Goal: Task Accomplishment & Management: Manage account settings

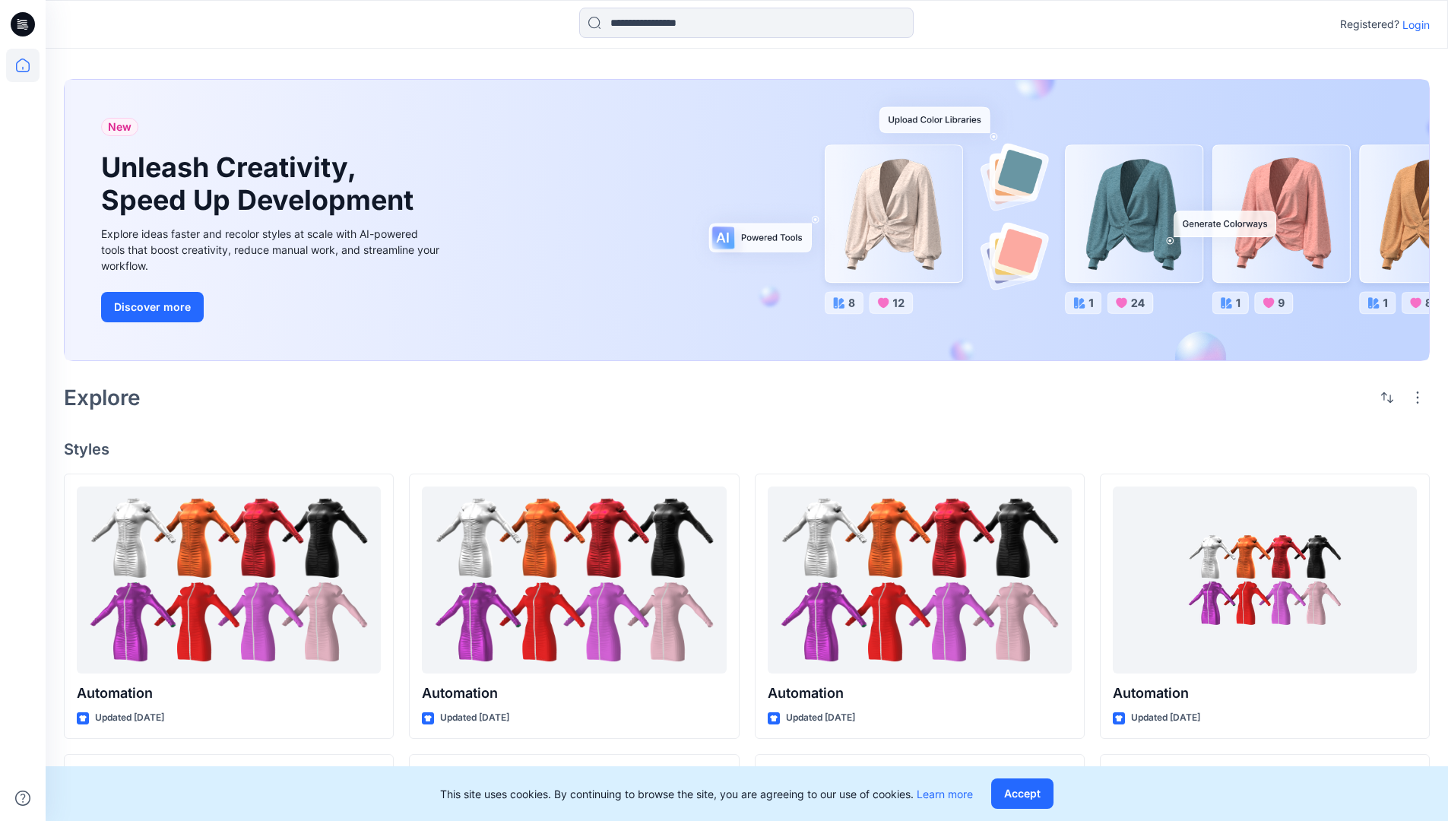
click at [1421, 27] on p "Login" at bounding box center [1416, 25] width 27 height 16
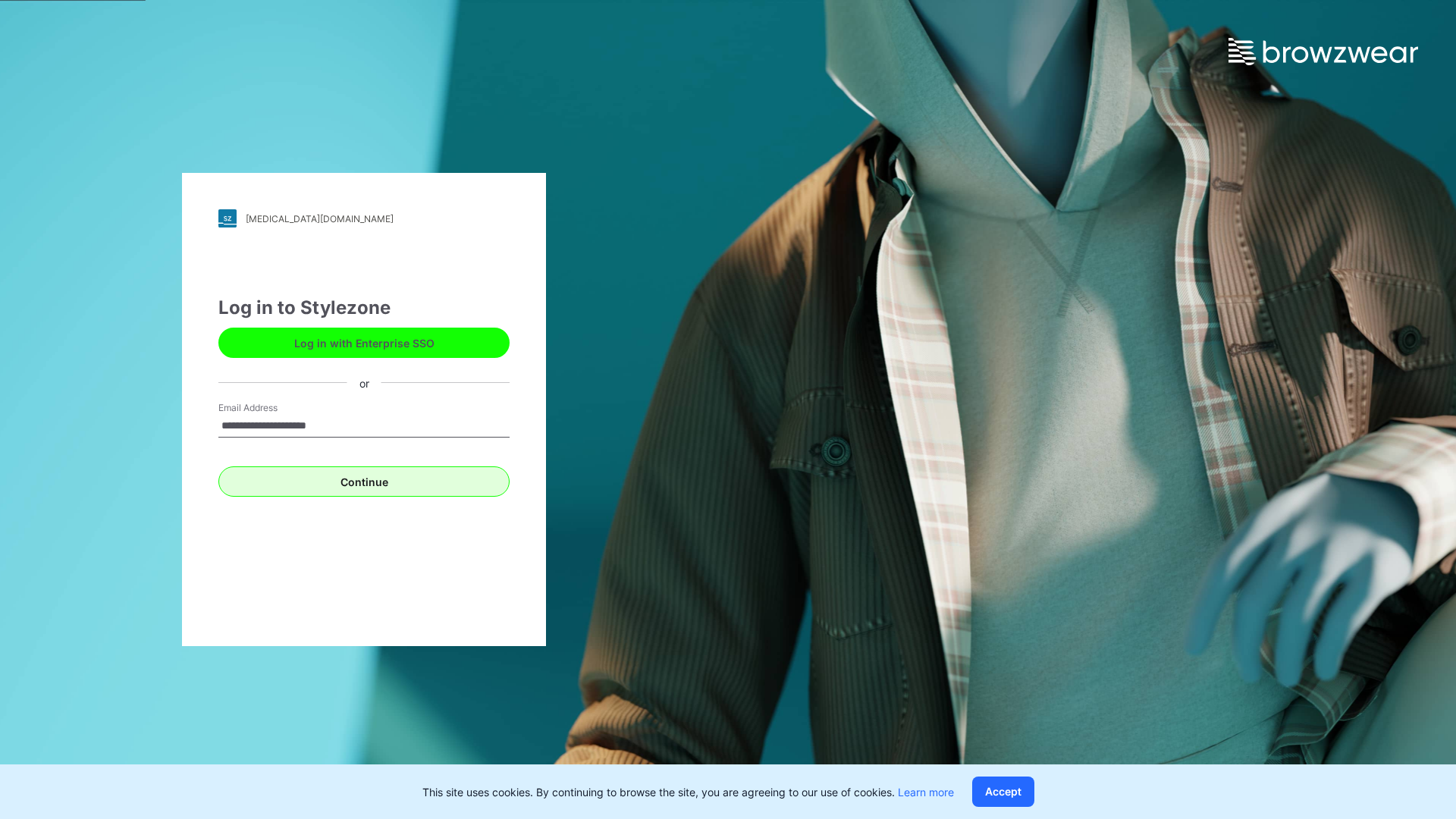
type input "**********"
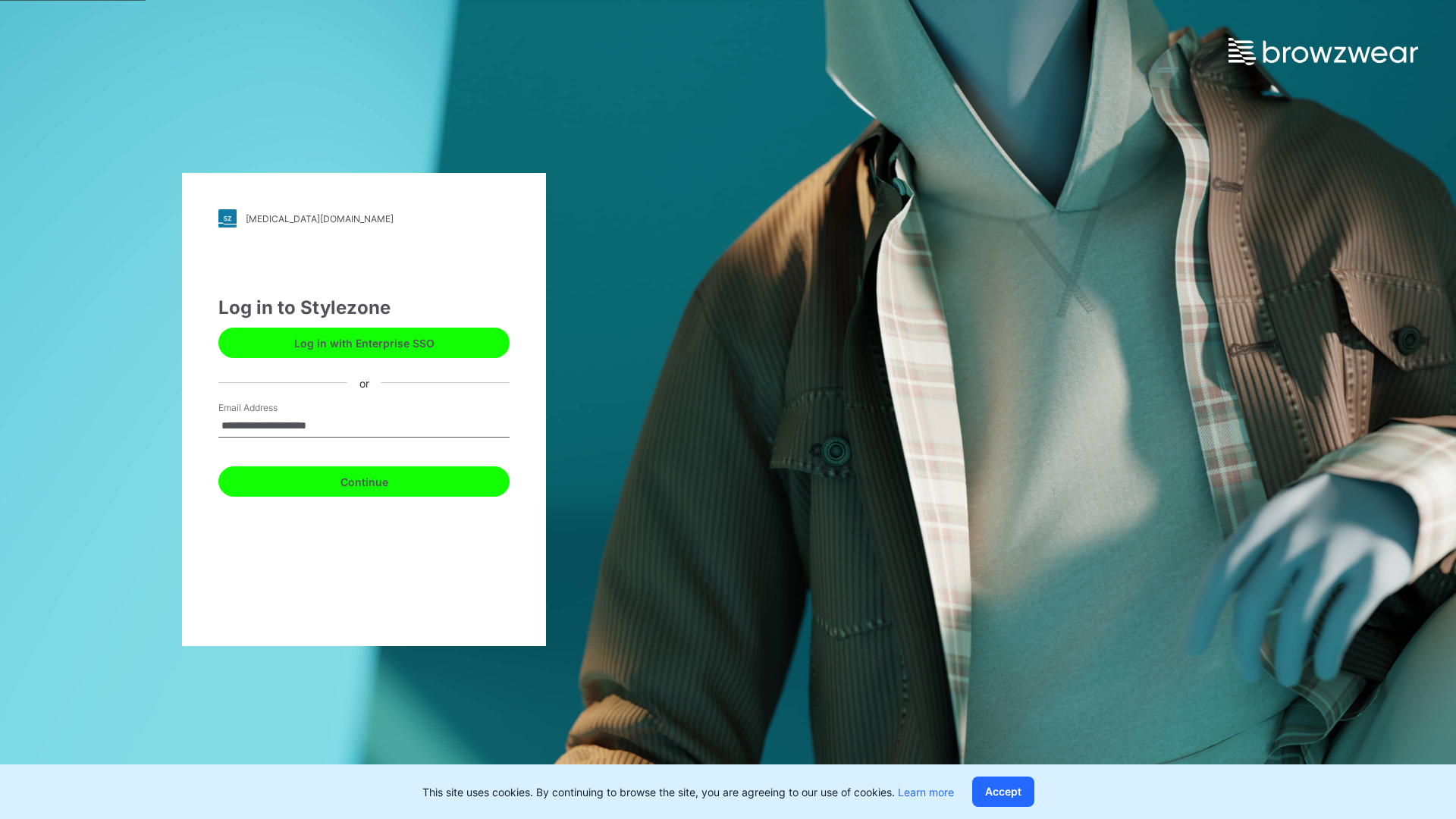
click at [390, 474] on button "Continue" at bounding box center [364, 482] width 291 height 30
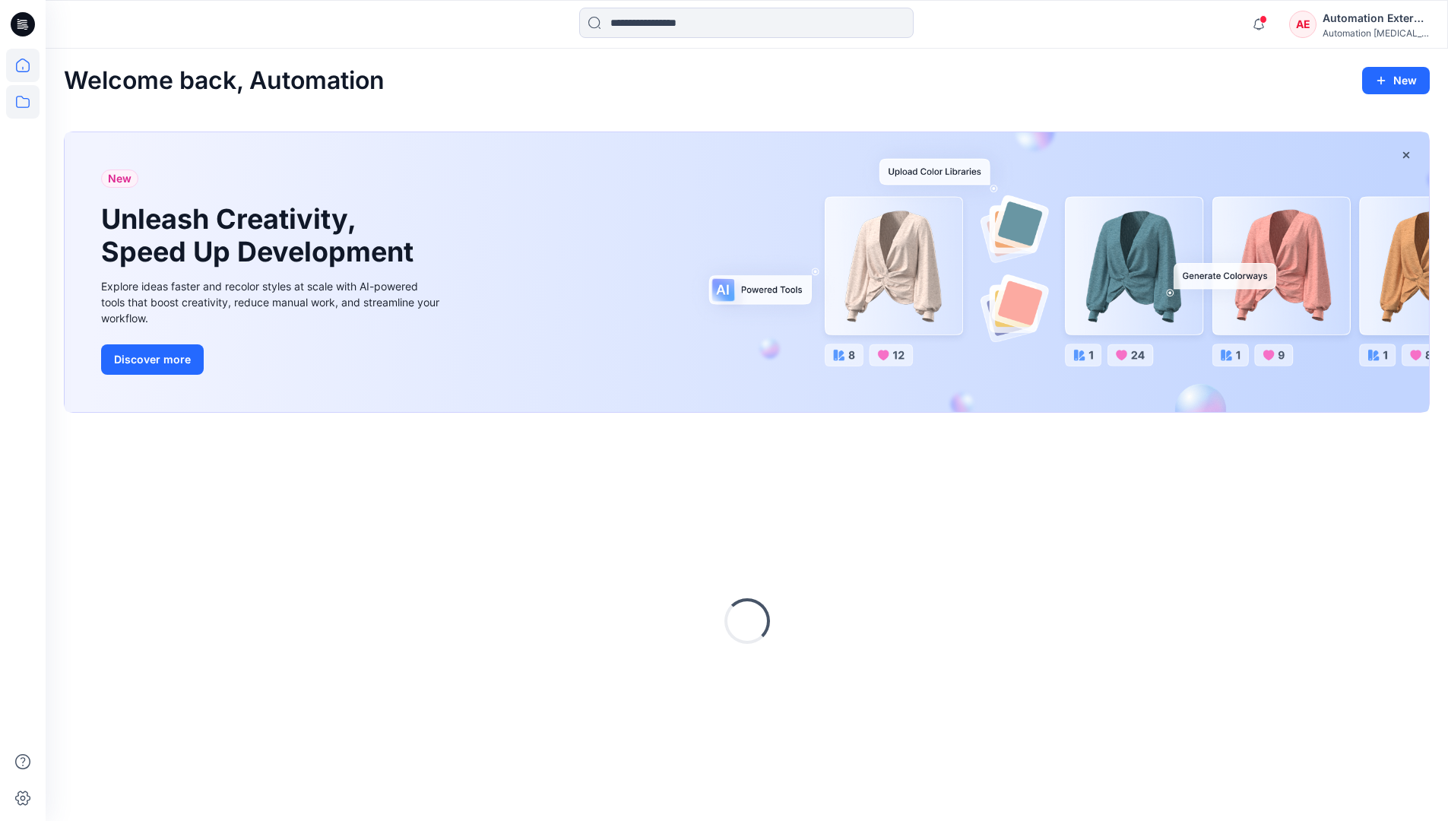
click at [24, 109] on icon at bounding box center [22, 101] width 33 height 33
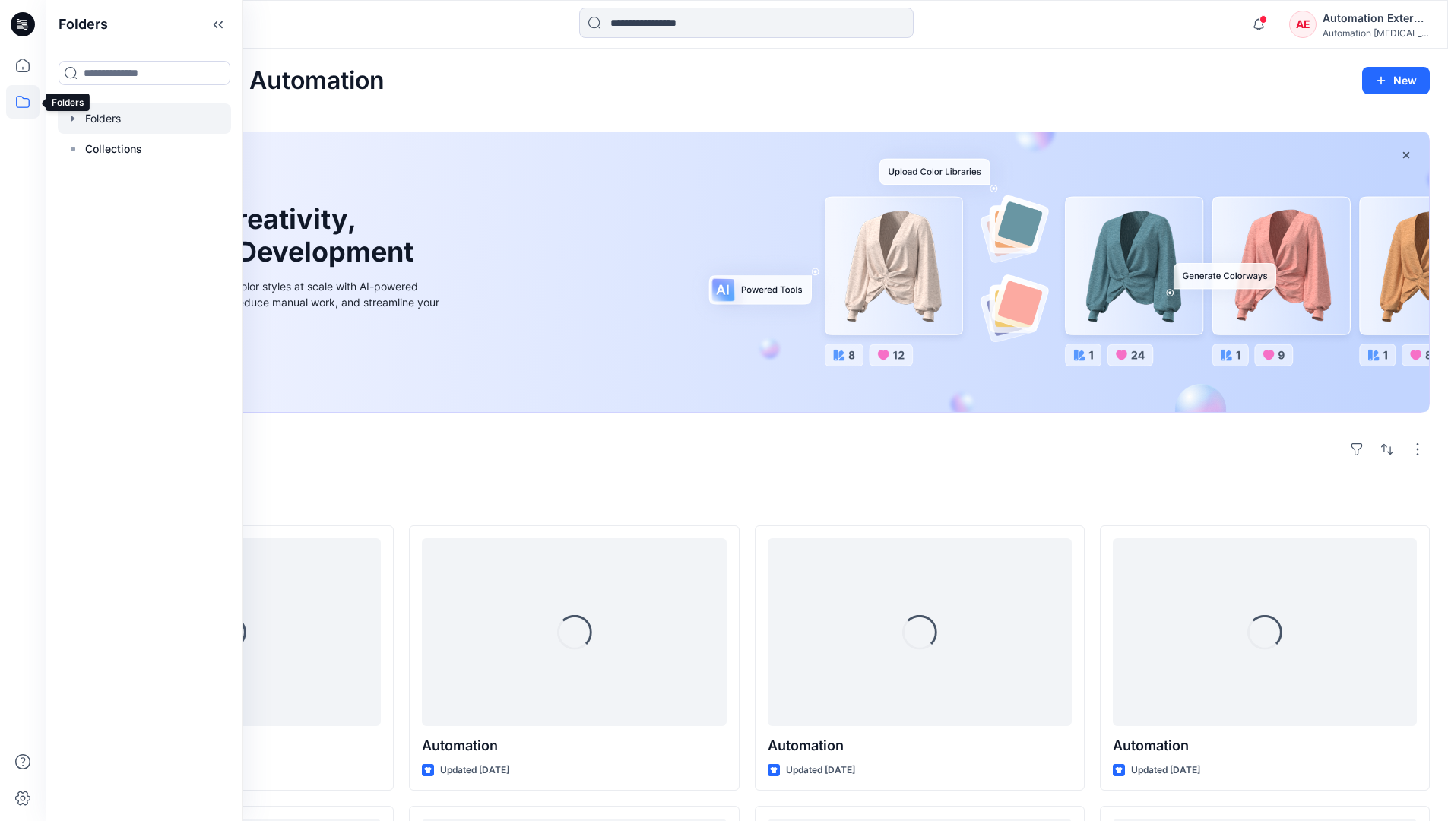
click at [115, 110] on div at bounding box center [144, 118] width 173 height 30
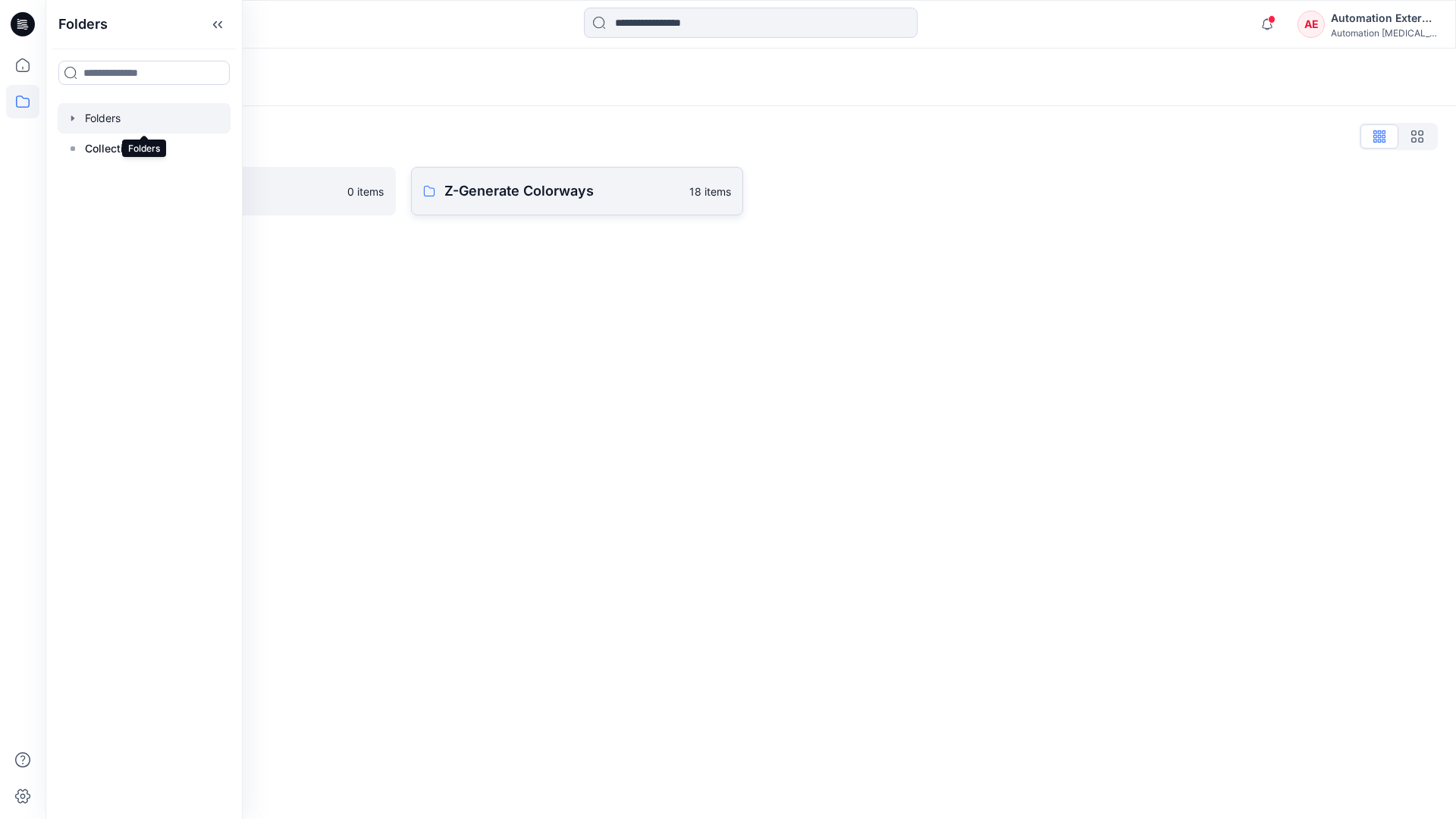
click at [535, 194] on p "Z-Generate Colorways" at bounding box center [561, 191] width 235 height 21
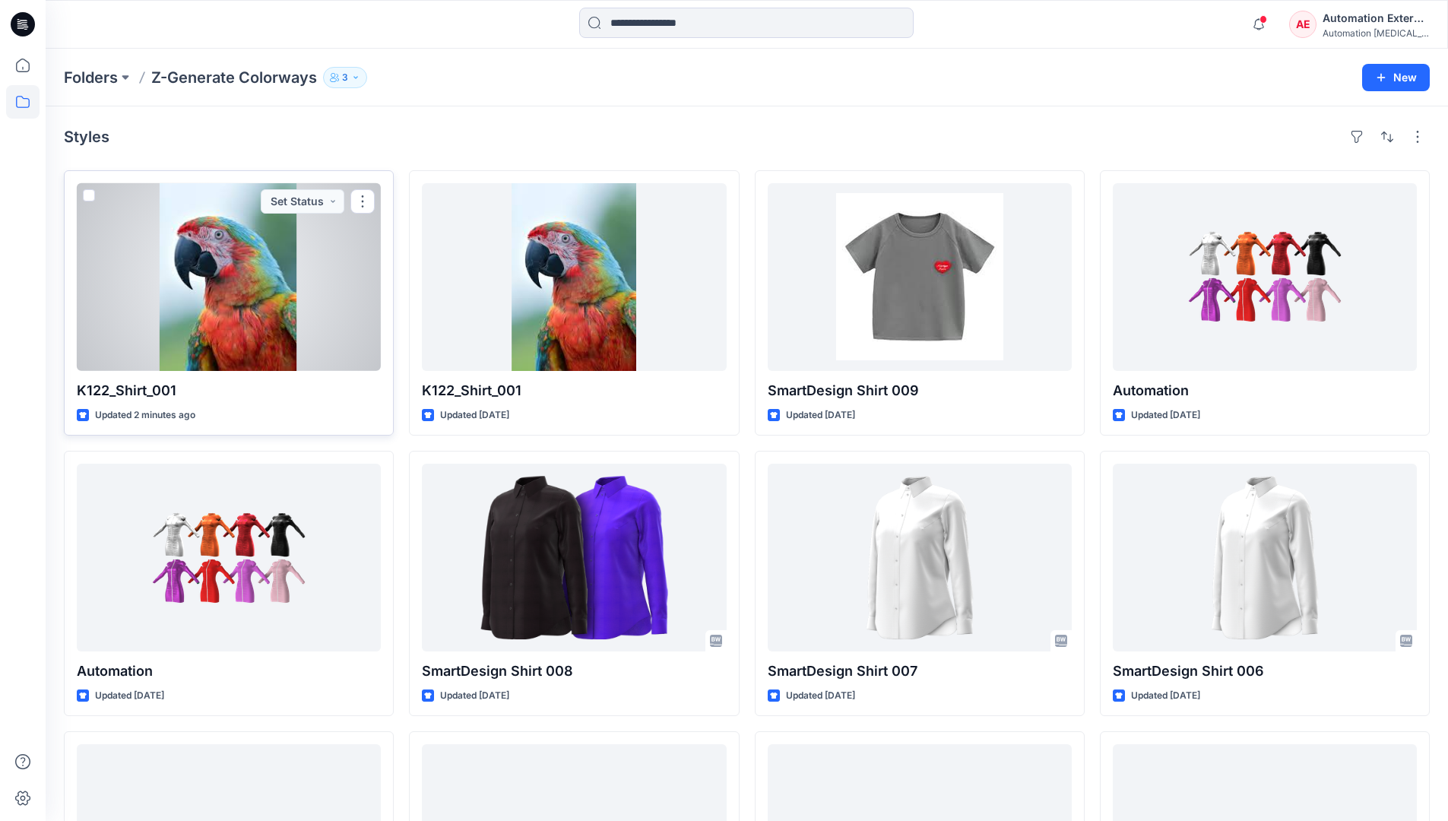
click at [94, 198] on span at bounding box center [89, 195] width 12 height 12
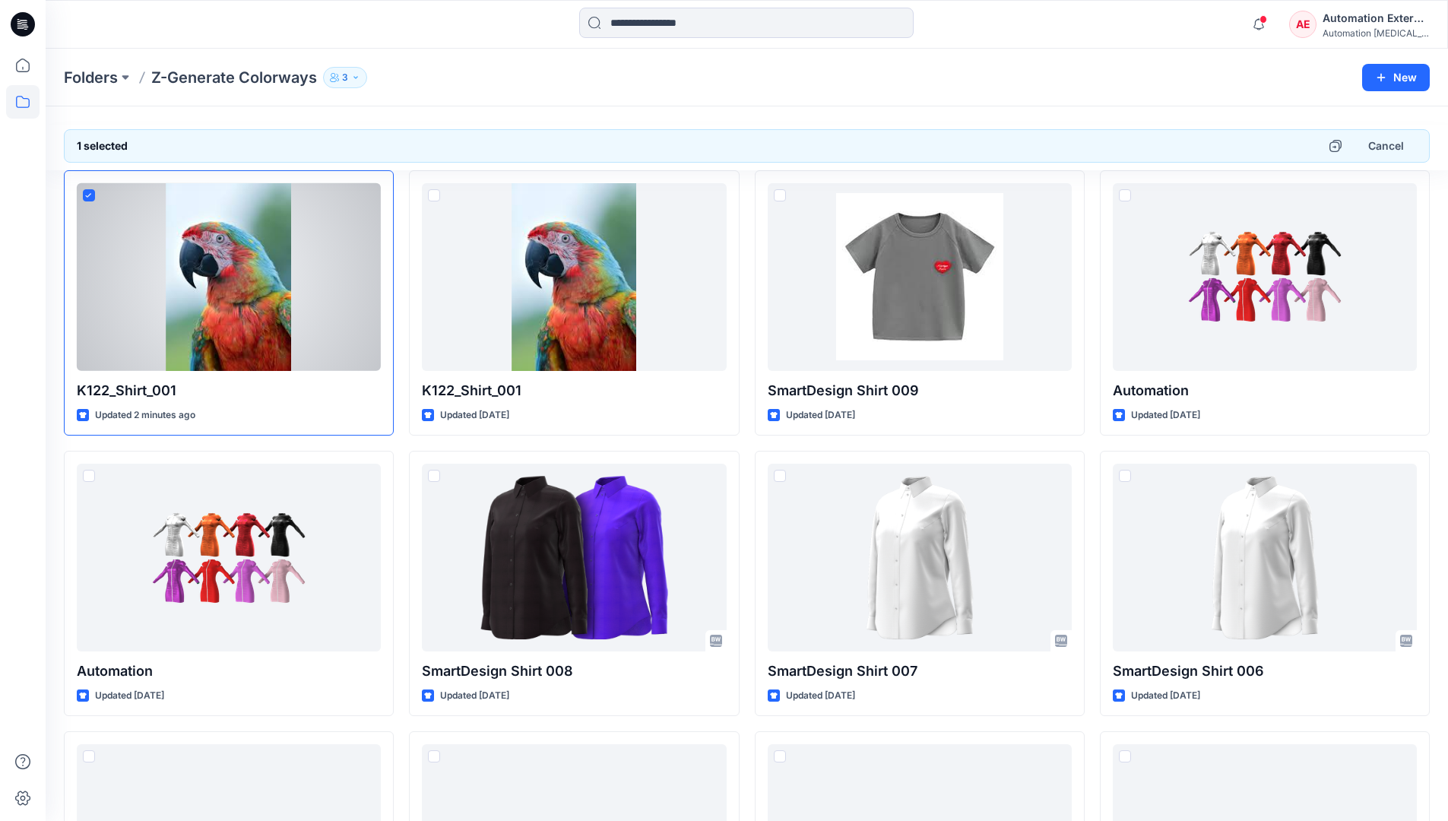
click at [1378, 18] on div "Automation External" at bounding box center [1376, 18] width 106 height 18
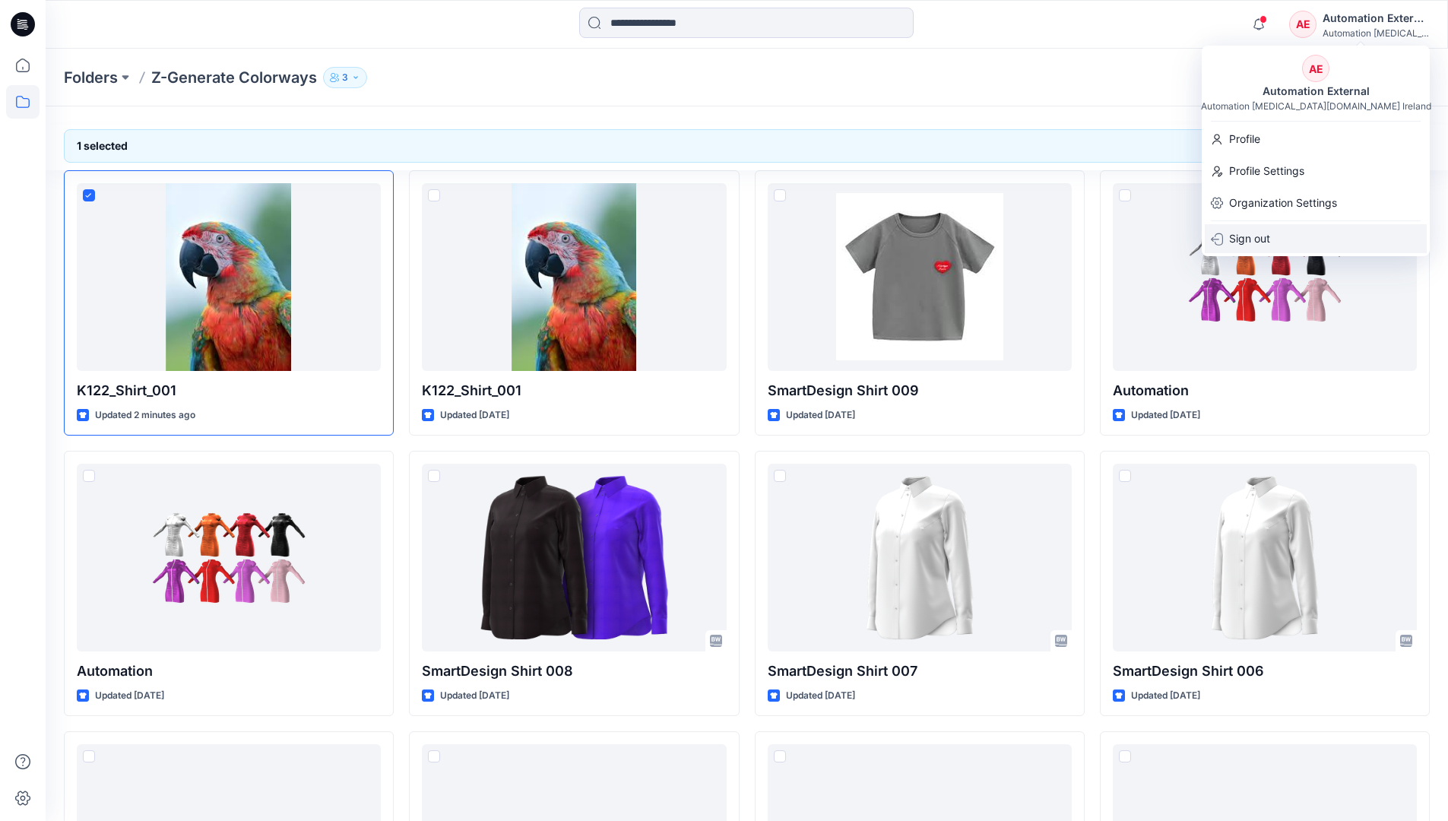
click at [1286, 233] on div "Sign out" at bounding box center [1316, 238] width 222 height 29
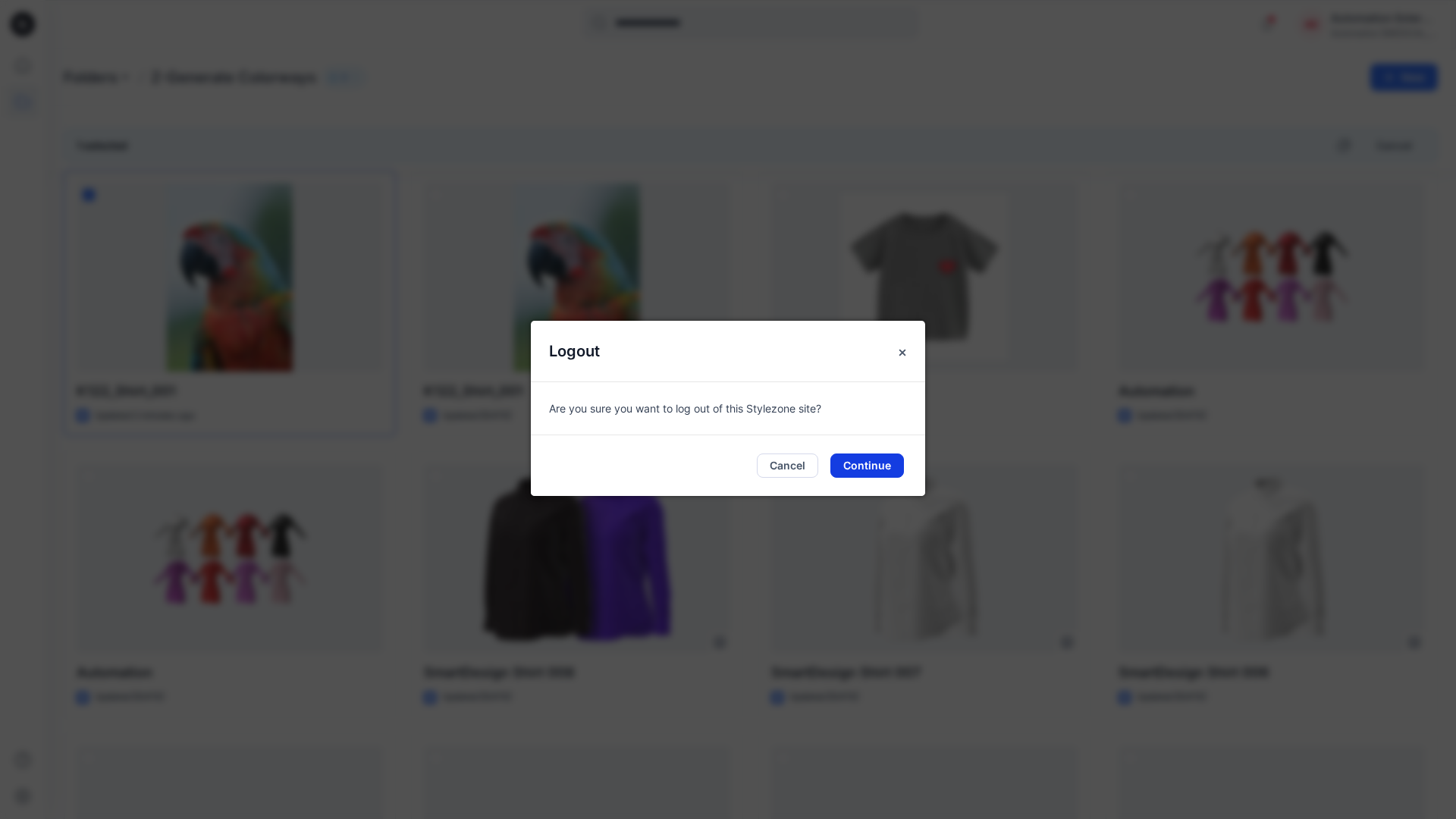
click at [892, 466] on button "Continue" at bounding box center [867, 466] width 74 height 24
